Goal: Transaction & Acquisition: Purchase product/service

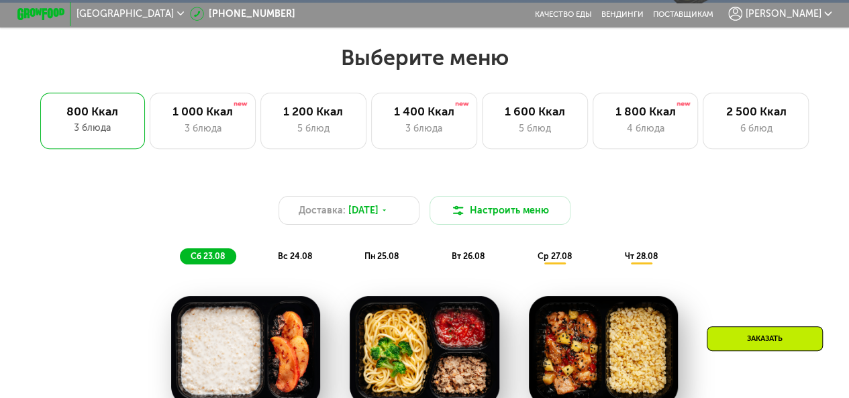
scroll to position [333, 0]
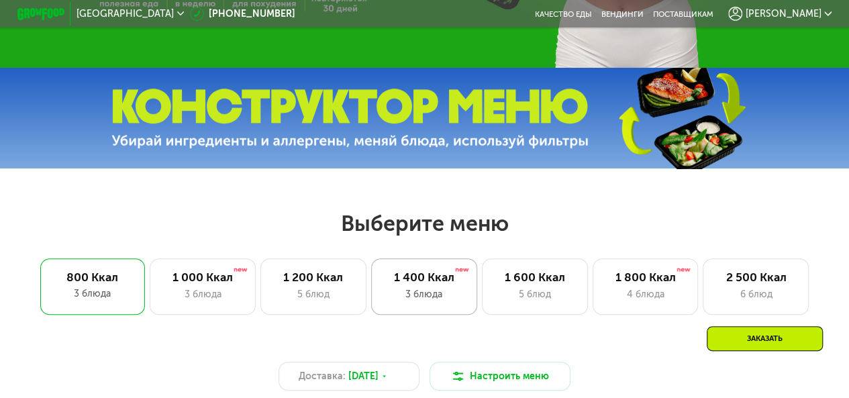
click at [482, 291] on div "1 400 Ккал 3 блюда" at bounding box center [535, 287] width 106 height 56
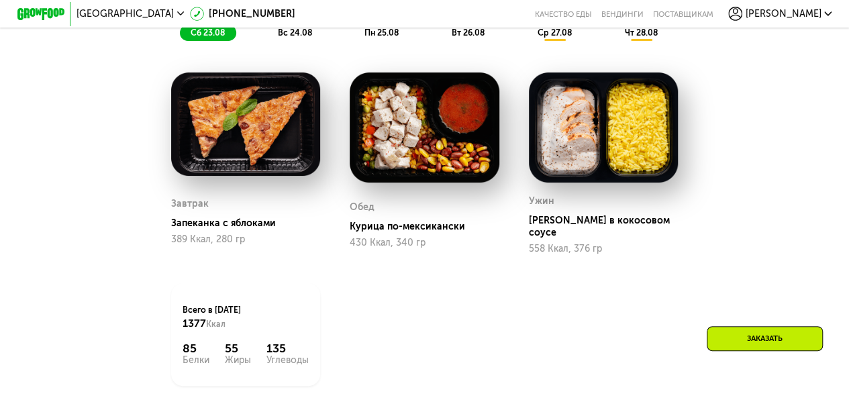
scroll to position [602, 0]
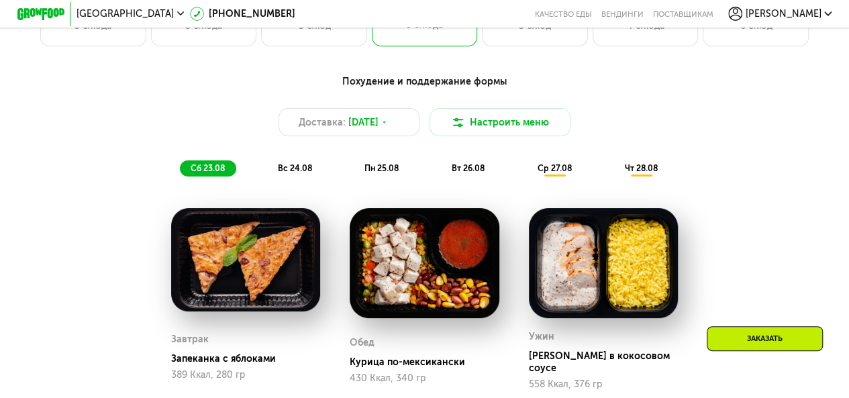
click at [288, 173] on span "вс 24.08" at bounding box center [294, 168] width 34 height 10
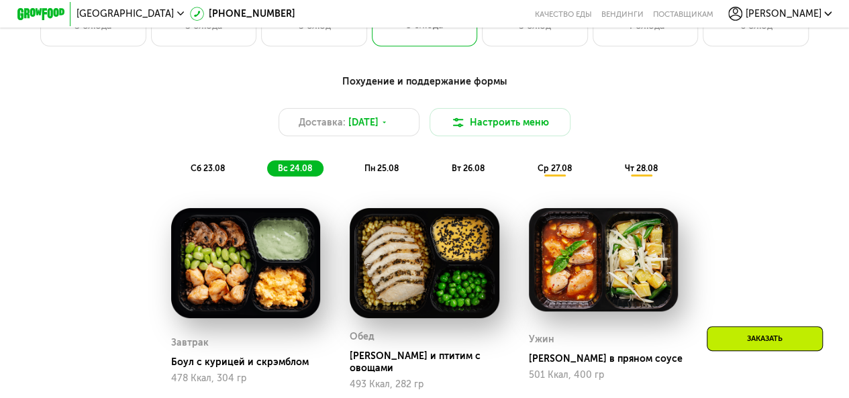
click at [379, 173] on span "пн 25.08" at bounding box center [382, 168] width 34 height 10
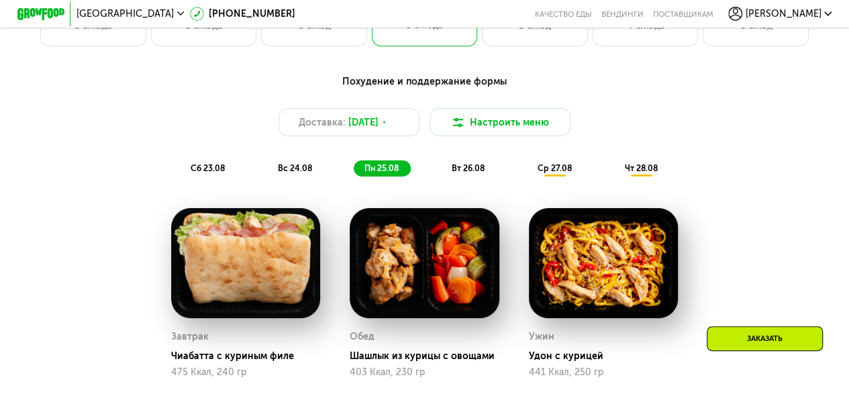
click at [481, 173] on span "вт 26.08" at bounding box center [468, 168] width 33 height 10
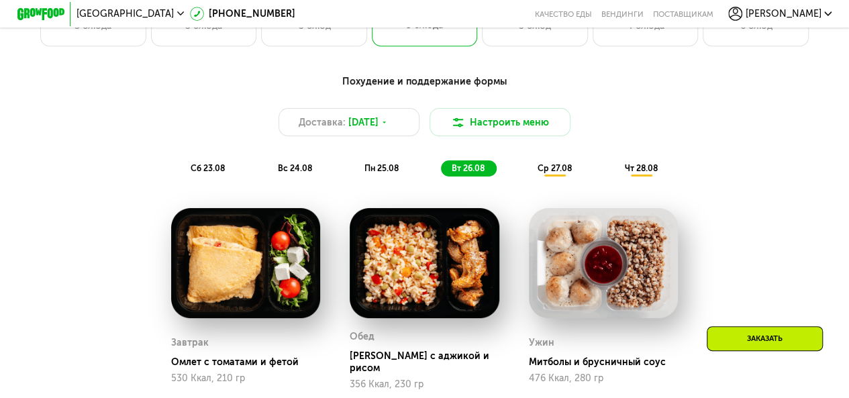
click at [555, 173] on span "ср 27.08" at bounding box center [555, 168] width 34 height 10
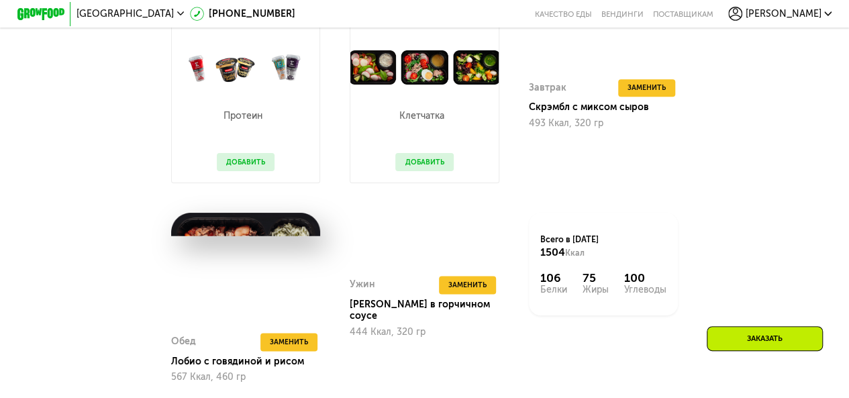
scroll to position [669, 0]
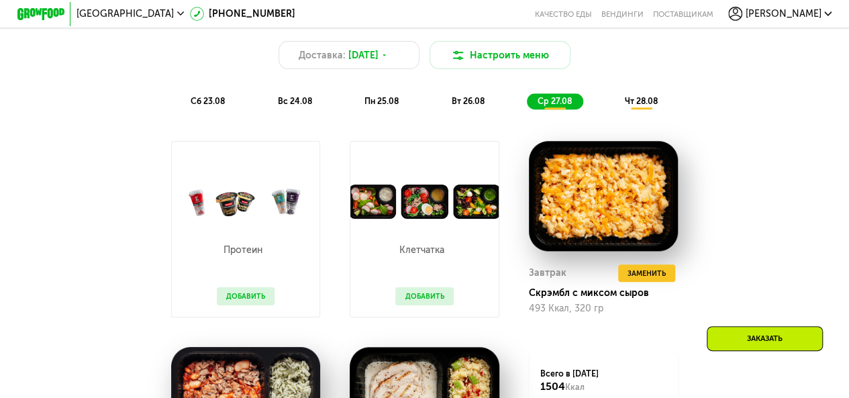
click at [638, 106] on span "чт 28.08" at bounding box center [640, 101] width 33 height 10
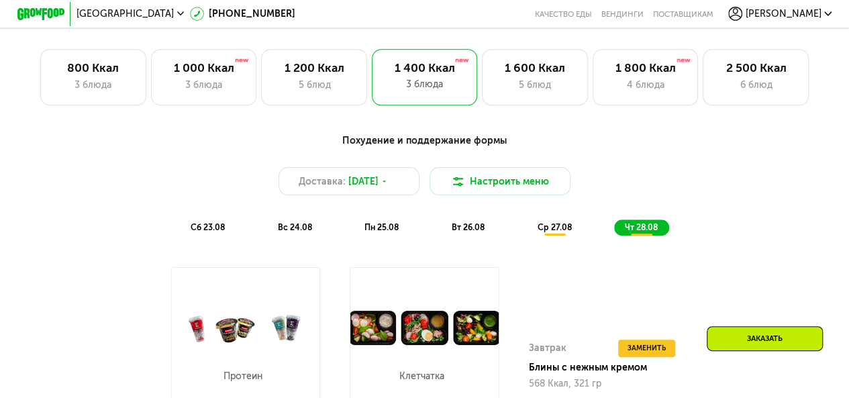
scroll to position [534, 0]
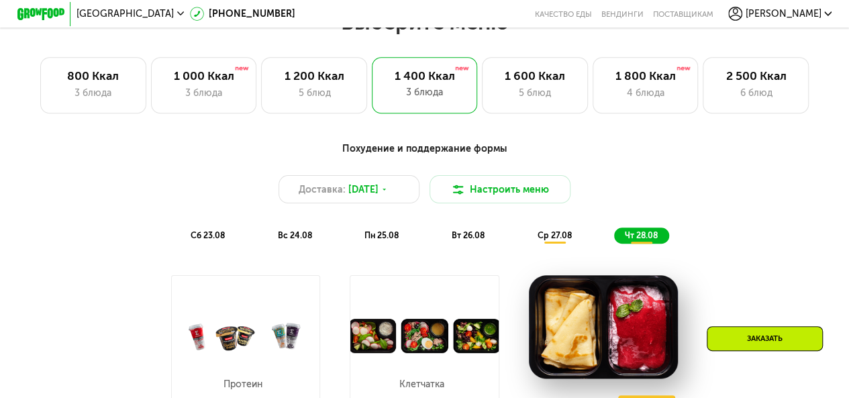
click at [199, 240] on span "сб 23.08" at bounding box center [208, 235] width 34 height 10
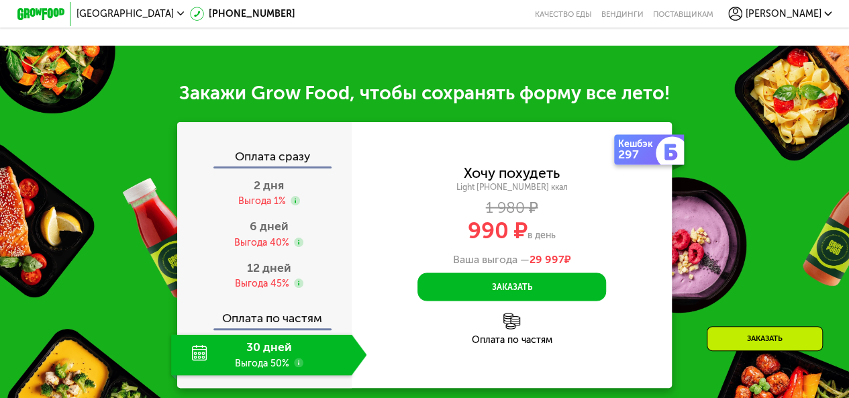
scroll to position [1209, 0]
